Goal: Find specific page/section: Find specific page/section

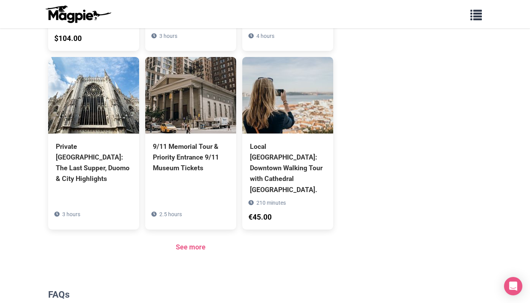
scroll to position [593, 0]
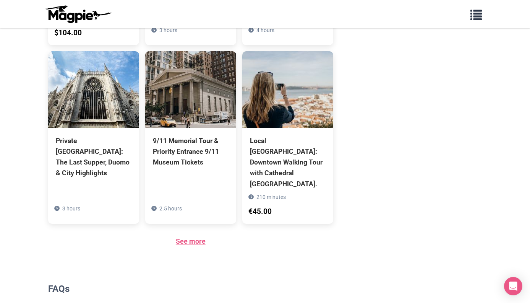
click at [202, 237] on link "See more" at bounding box center [191, 241] width 30 height 8
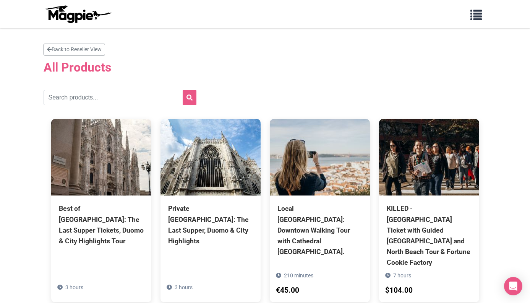
scroll to position [15, 0]
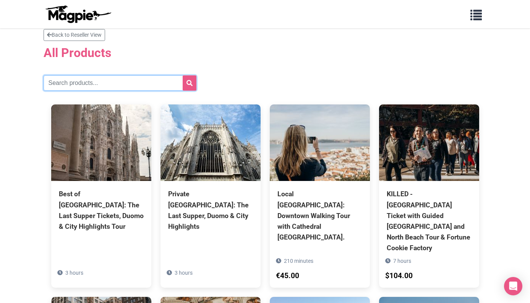
click at [125, 81] on input "text" at bounding box center [120, 82] width 153 height 15
type input "[GEOGRAPHIC_DATA]"
click at [192, 86] on icon "submit" at bounding box center [190, 83] width 6 height 6
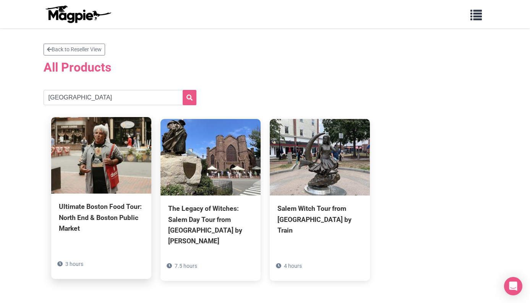
click at [99, 222] on div "Ultimate Boston Food Tour: North End & Boston Public Market" at bounding box center [101, 217] width 85 height 32
